Goal: Task Accomplishment & Management: Manage account settings

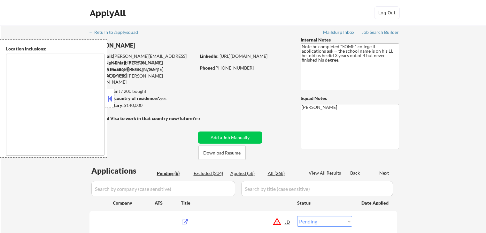
select select ""pending""
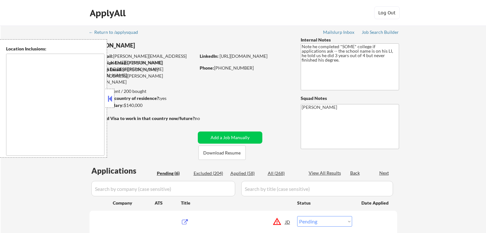
select select ""pending""
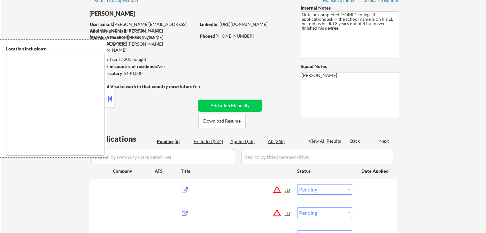
type textarea "remote"
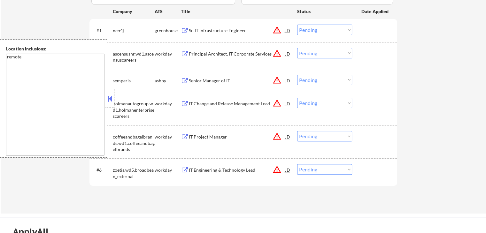
scroll to position [160, 0]
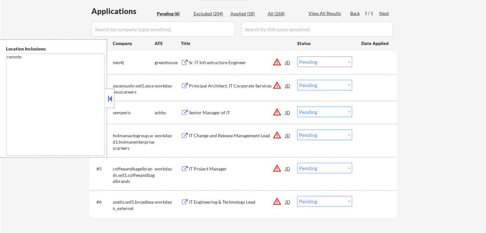
click at [185, 61] on button at bounding box center [185, 63] width 8 height 6
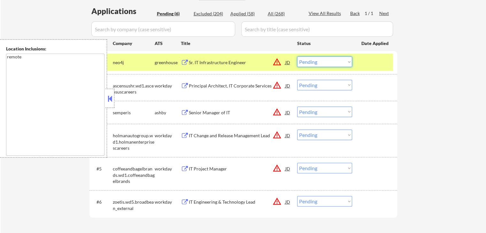
click at [324, 62] on select "Choose an option... Pending Applied Excluded (Questions) Excluded (Expired) Exc…" at bounding box center [324, 62] width 55 height 11
click at [297, 57] on select "Choose an option... Pending Applied Excluded (Questions) Excluded (Expired) Exc…" at bounding box center [324, 62] width 55 height 11
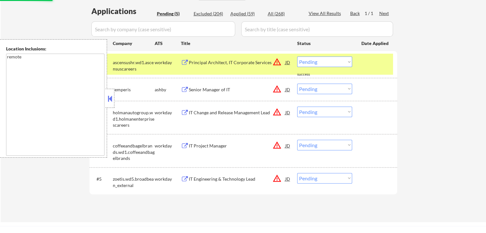
click at [184, 62] on button at bounding box center [185, 63] width 8 height 6
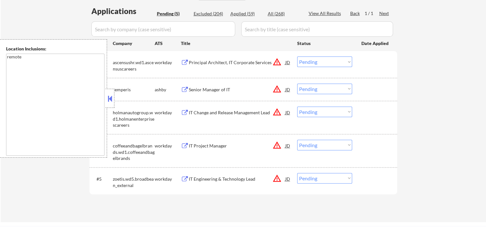
click at [312, 65] on select "Choose an option... Pending Applied Excluded (Questions) Excluded (Expired) Exc…" at bounding box center [324, 62] width 55 height 11
click at [297, 57] on select "Choose an option... Pending Applied Excluded (Questions) Excluded (Expired) Exc…" at bounding box center [324, 62] width 55 height 11
click at [184, 88] on button at bounding box center [185, 90] width 8 height 6
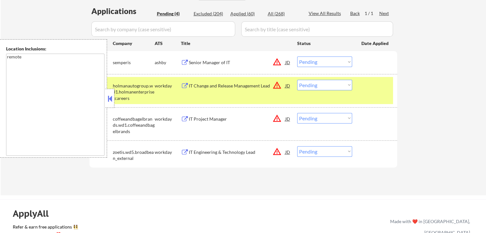
click at [320, 63] on select "Choose an option... Pending Applied Excluded (Questions) Excluded (Expired) Exc…" at bounding box center [324, 62] width 55 height 11
click at [297, 57] on select "Choose an option... Pending Applied Excluded (Questions) Excluded (Expired) Exc…" at bounding box center [324, 62] width 55 height 11
click at [186, 84] on button at bounding box center [185, 86] width 8 height 6
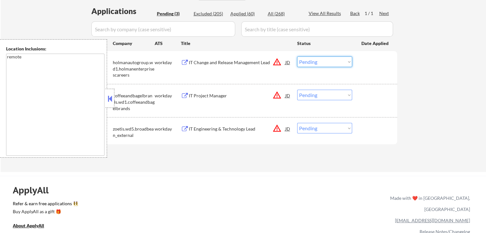
click at [322, 63] on select "Choose an option... Pending Applied Excluded (Questions) Excluded (Expired) Exc…" at bounding box center [324, 62] width 55 height 11
click at [297, 57] on select "Choose an option... Pending Applied Excluded (Questions) Excluded (Expired) Exc…" at bounding box center [324, 62] width 55 height 11
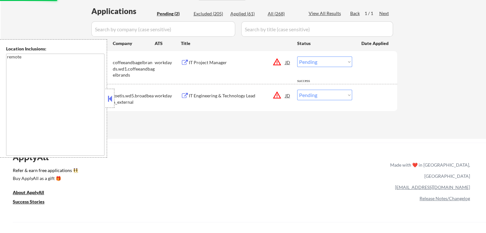
click at [186, 61] on button at bounding box center [185, 63] width 8 height 6
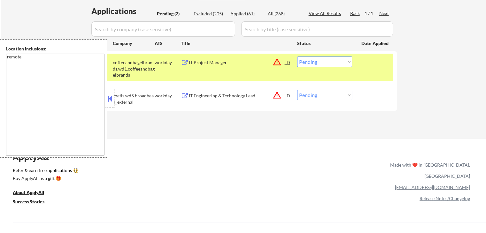
click at [318, 62] on select "Choose an option... Pending Applied Excluded (Questions) Excluded (Expired) Exc…" at bounding box center [324, 62] width 55 height 11
click at [297, 57] on select "Choose an option... Pending Applied Excluded (Questions) Excluded (Expired) Exc…" at bounding box center [324, 62] width 55 height 11
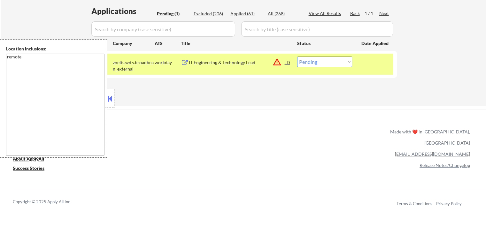
click at [186, 62] on button at bounding box center [185, 63] width 8 height 6
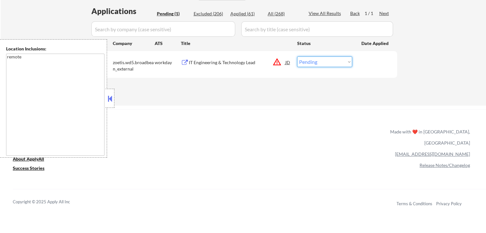
click at [322, 65] on select "Choose an option... Pending Applied Excluded (Questions) Excluded (Expired) Exc…" at bounding box center [324, 62] width 55 height 11
select select ""excluded__salary_""
click at [297, 57] on select "Choose an option... Pending Applied Excluded (Questions) Excluded (Expired) Exc…" at bounding box center [324, 62] width 55 height 11
